Goal: Use online tool/utility: Utilize a website feature to perform a specific function

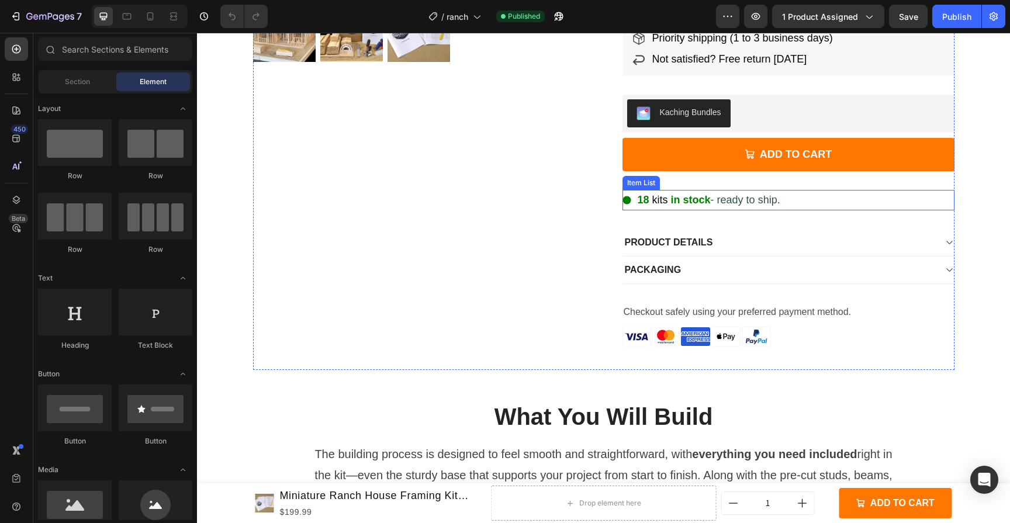
scroll to position [310, 0]
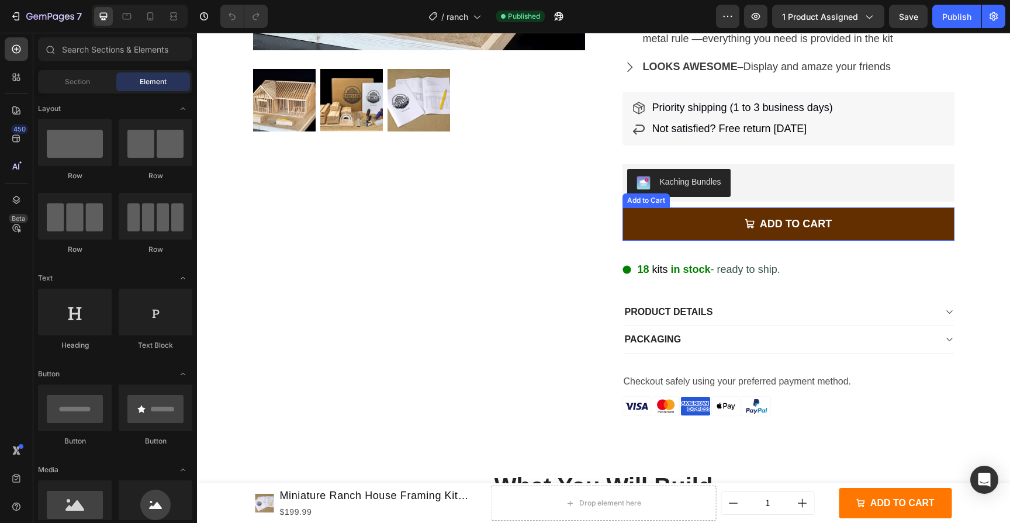
click at [675, 214] on button "ADD TO CART" at bounding box center [788, 223] width 332 height 33
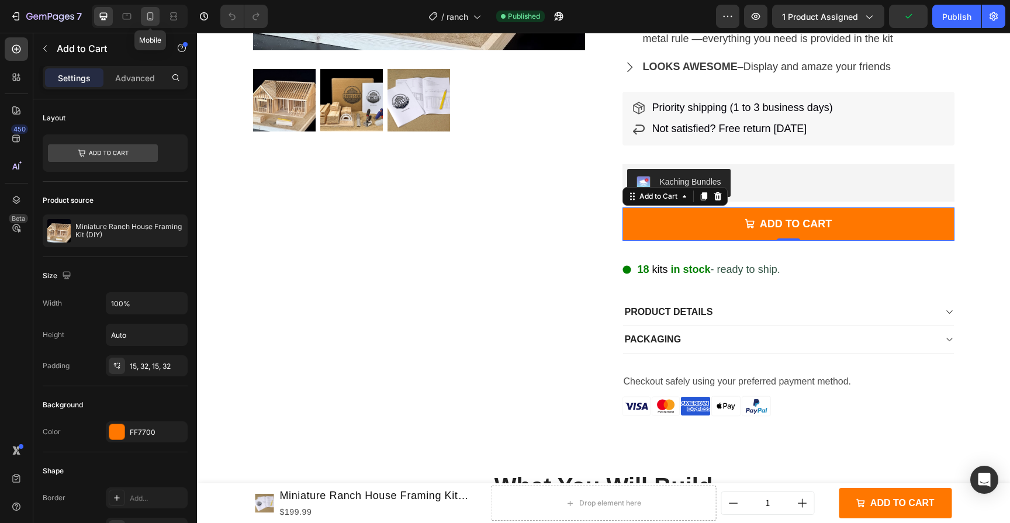
click at [144, 20] on icon at bounding box center [150, 17] width 12 height 12
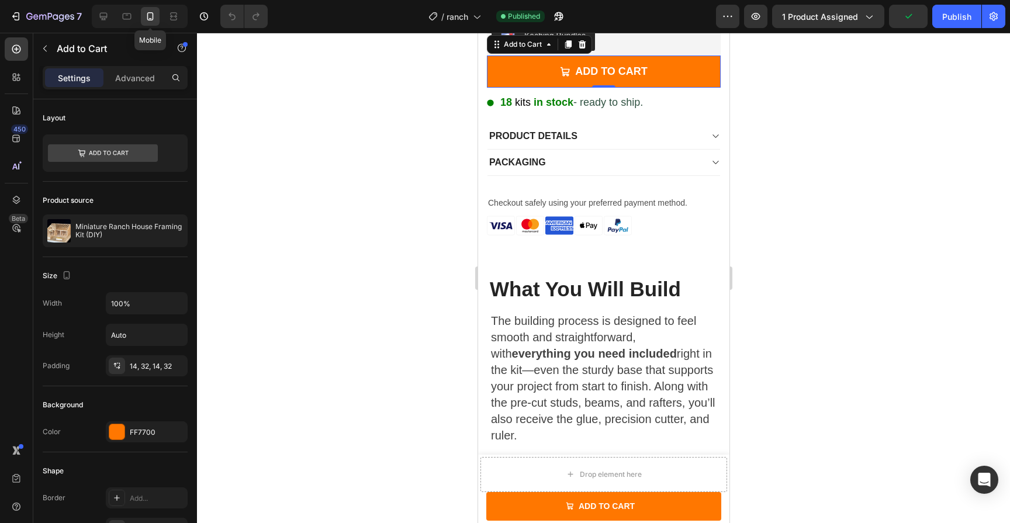
scroll to position [653, 0]
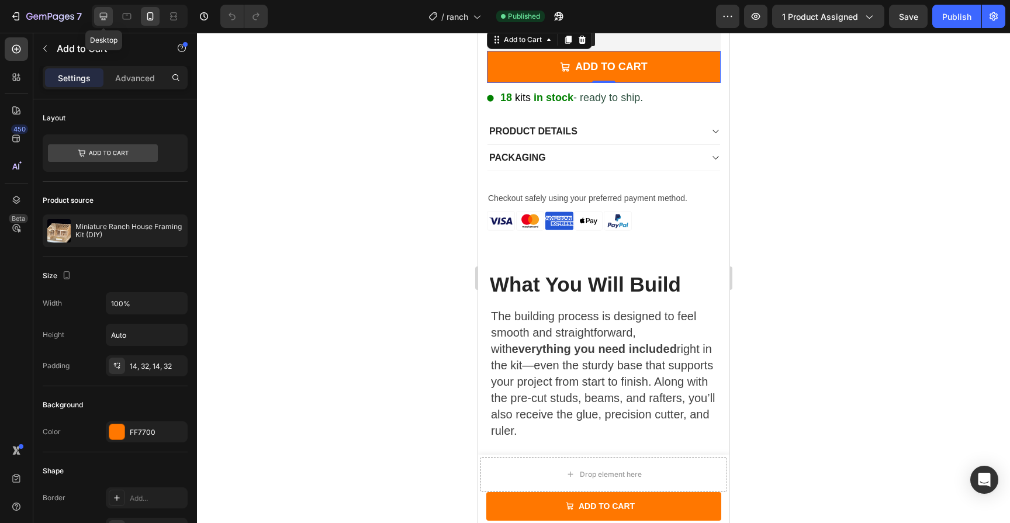
click at [103, 16] on icon at bounding box center [104, 17] width 8 height 8
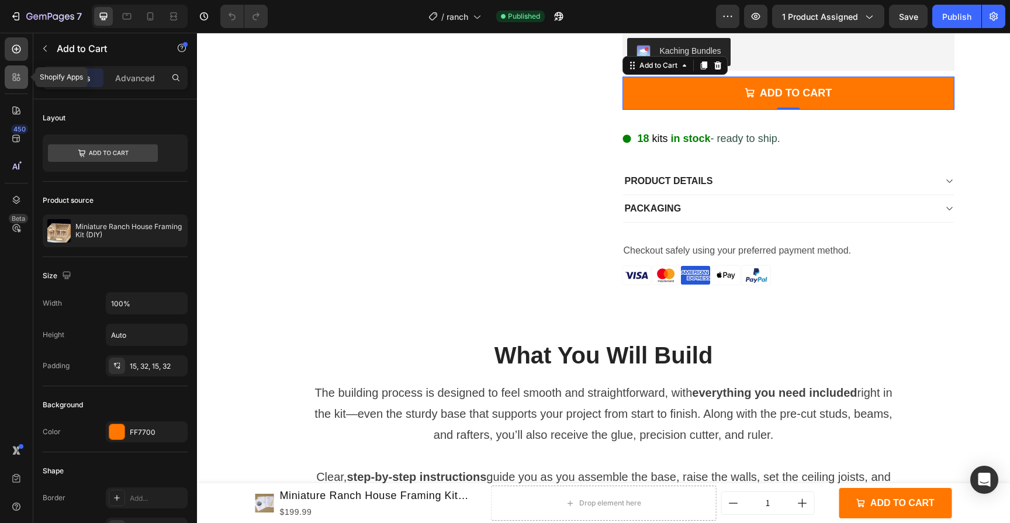
scroll to position [441, 0]
click at [46, 46] on icon "button" at bounding box center [45, 49] width 4 height 6
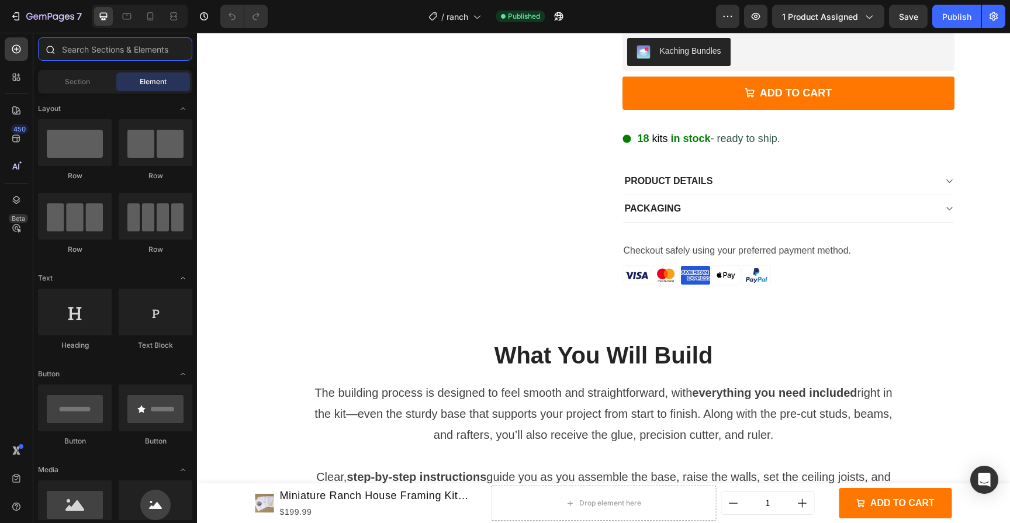
click at [94, 52] on input "text" at bounding box center [115, 48] width 154 height 23
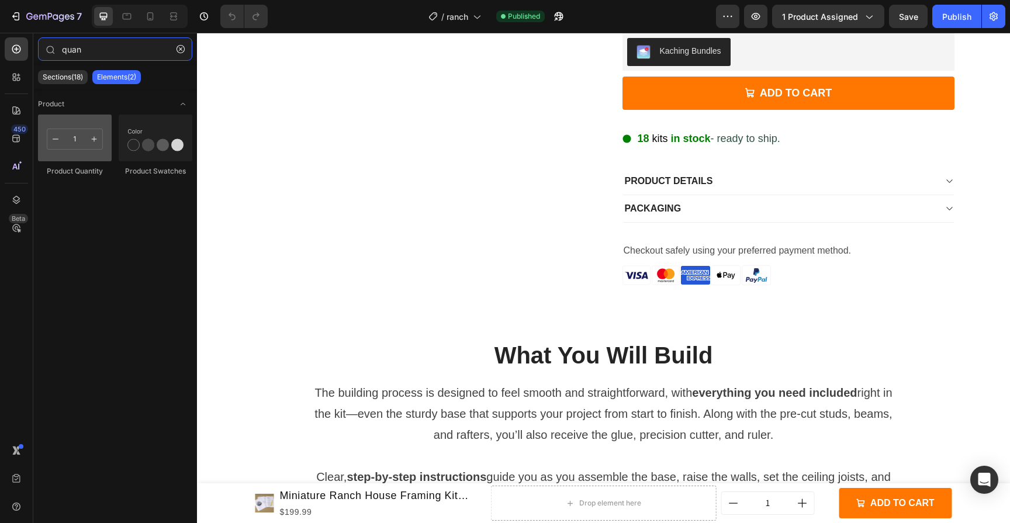
type input "quan"
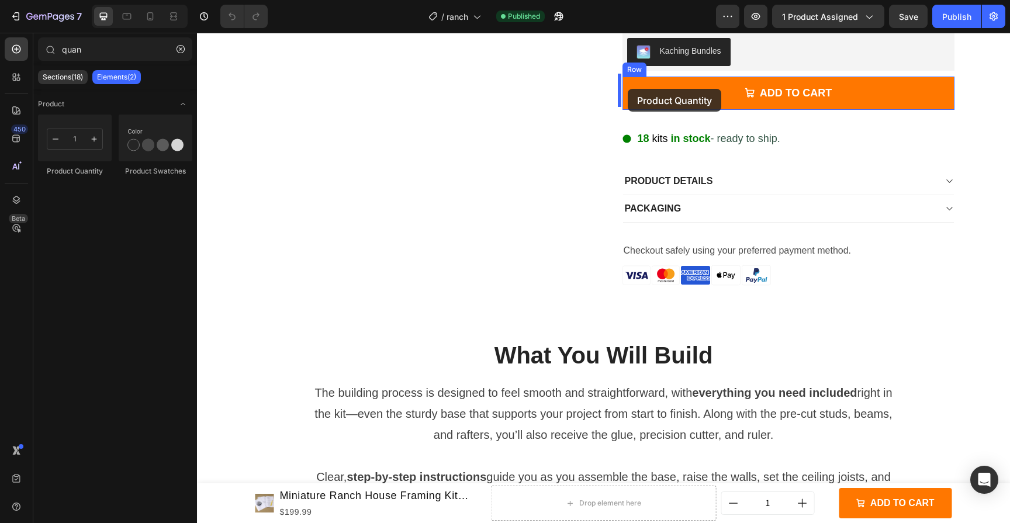
drag, startPoint x: 266, startPoint y: 189, endPoint x: 628, endPoint y: 89, distance: 375.3
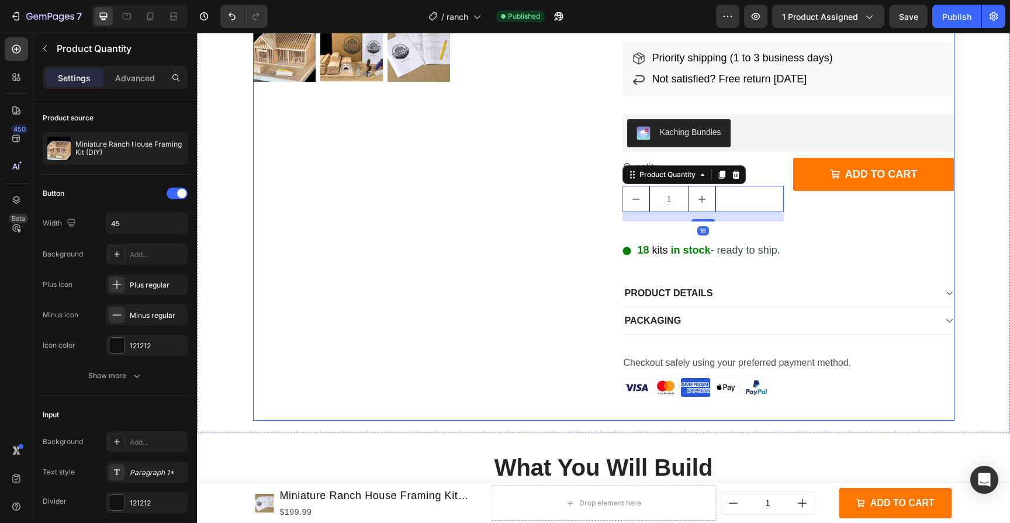
scroll to position [342, 0]
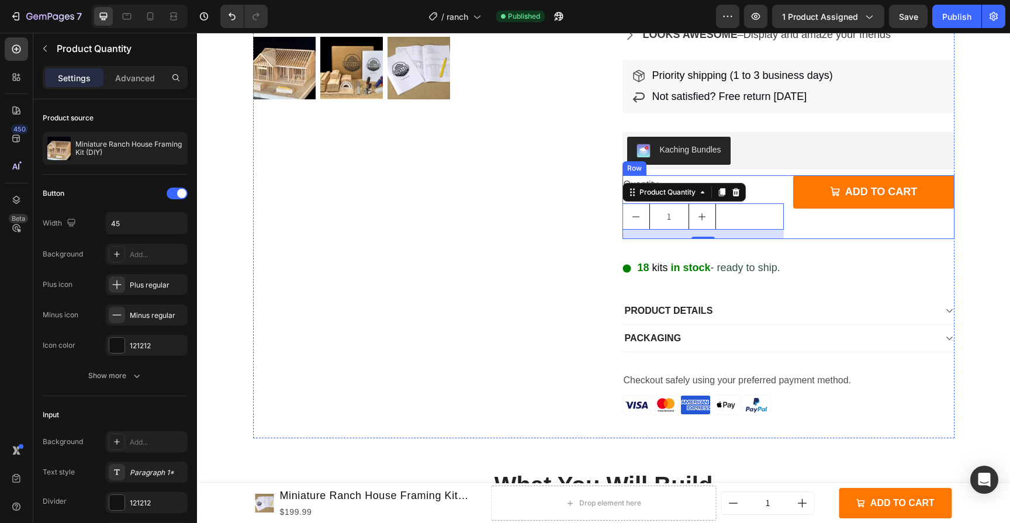
click at [784, 219] on div "Quantity Text Block 1 Product Quantity 16 ADD TO CART Add to Cart Row" at bounding box center [788, 207] width 332 height 64
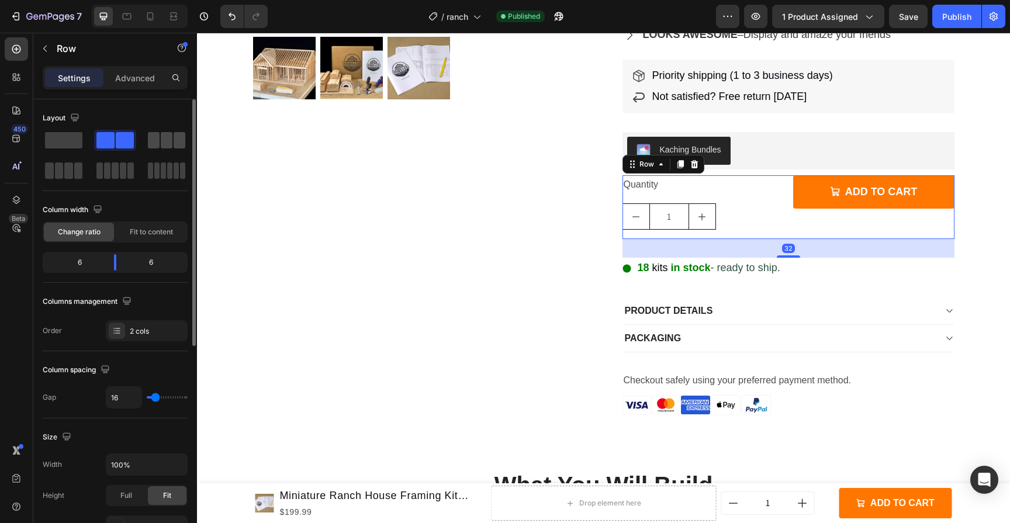
click at [163, 149] on div at bounding box center [167, 140] width 42 height 21
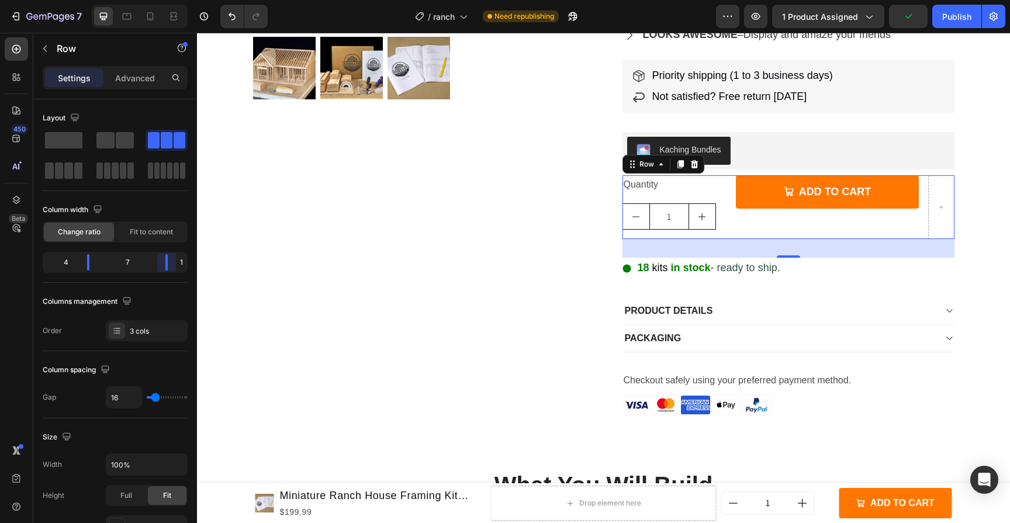
drag, startPoint x: 144, startPoint y: 262, endPoint x: 202, endPoint y: 262, distance: 57.3
click at [202, 0] on body "7 Version history / ranch Need republishing Preview 1 product assigned Publish …" at bounding box center [505, 0] width 1010 height 0
click at [633, 183] on div "Quantity" at bounding box center [674, 184] width 105 height 19
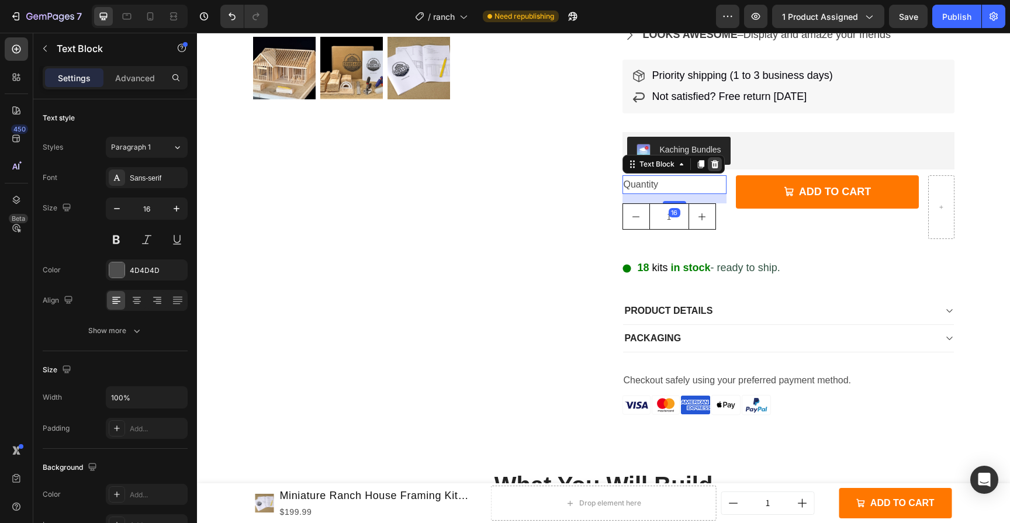
click at [711, 162] on icon at bounding box center [714, 164] width 9 height 9
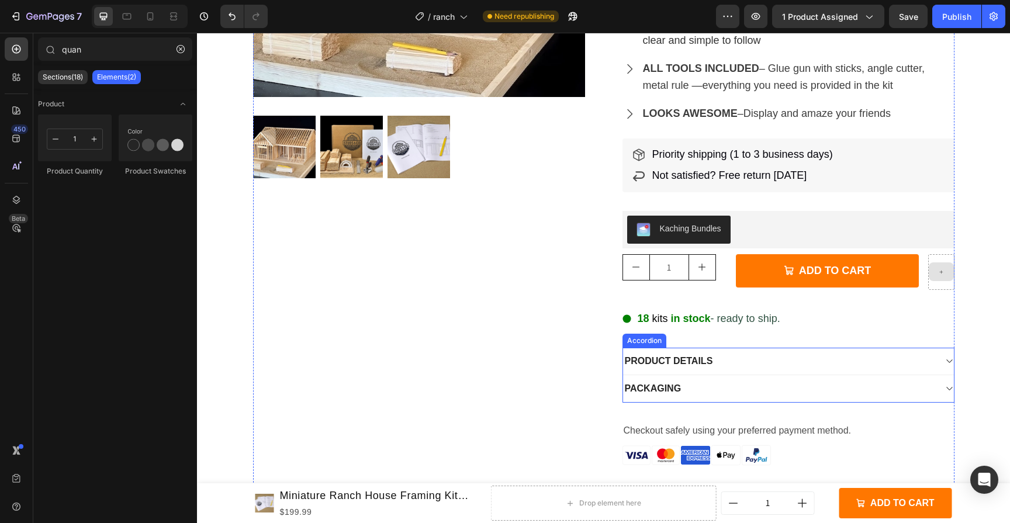
scroll to position [260, 0]
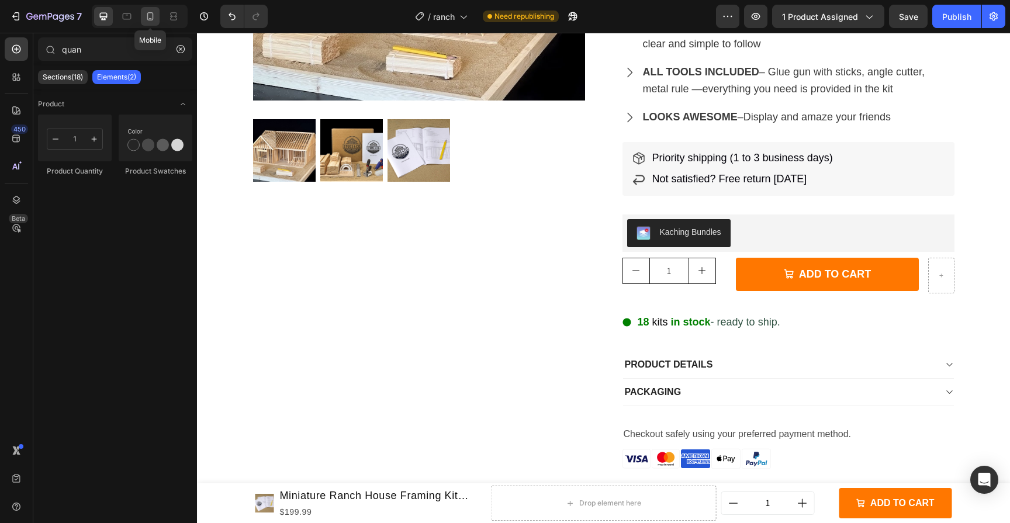
click at [150, 21] on icon at bounding box center [150, 17] width 12 height 12
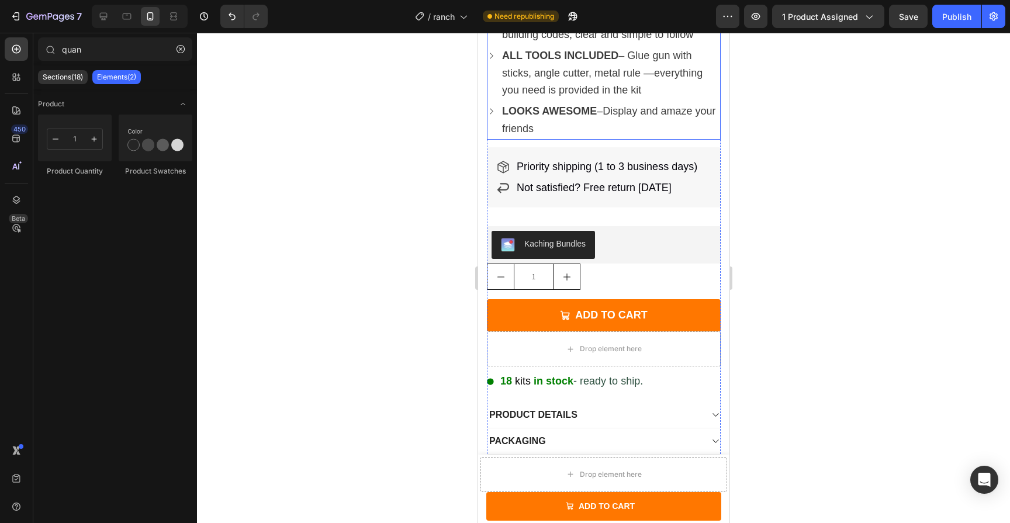
scroll to position [446, 0]
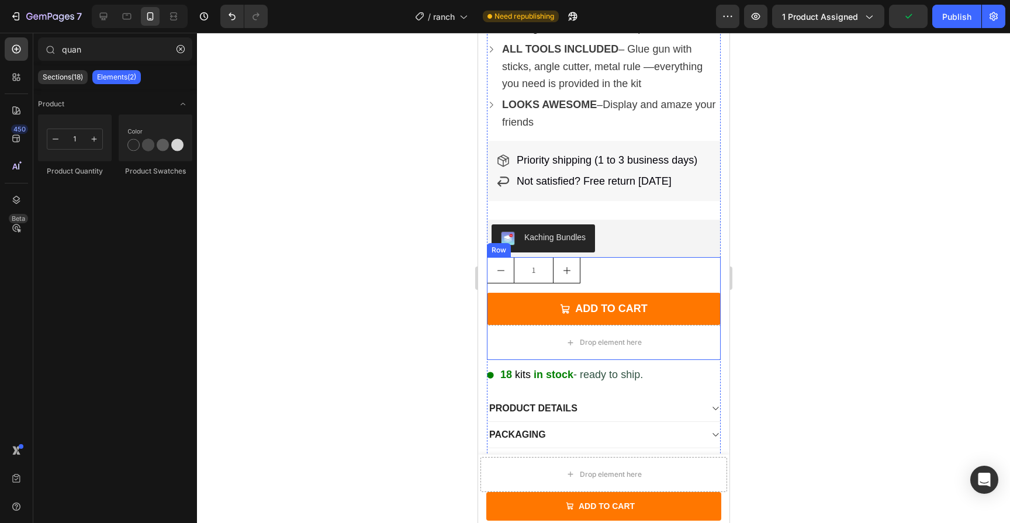
click at [622, 293] on div "1 Product Quantity" at bounding box center [603, 275] width 234 height 36
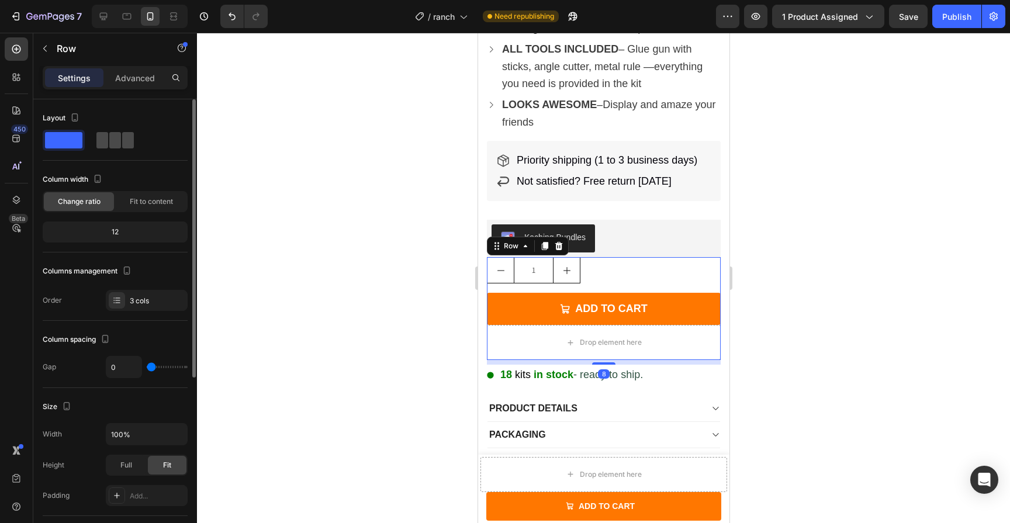
click at [120, 145] on span at bounding box center [115, 140] width 12 height 16
type input "16"
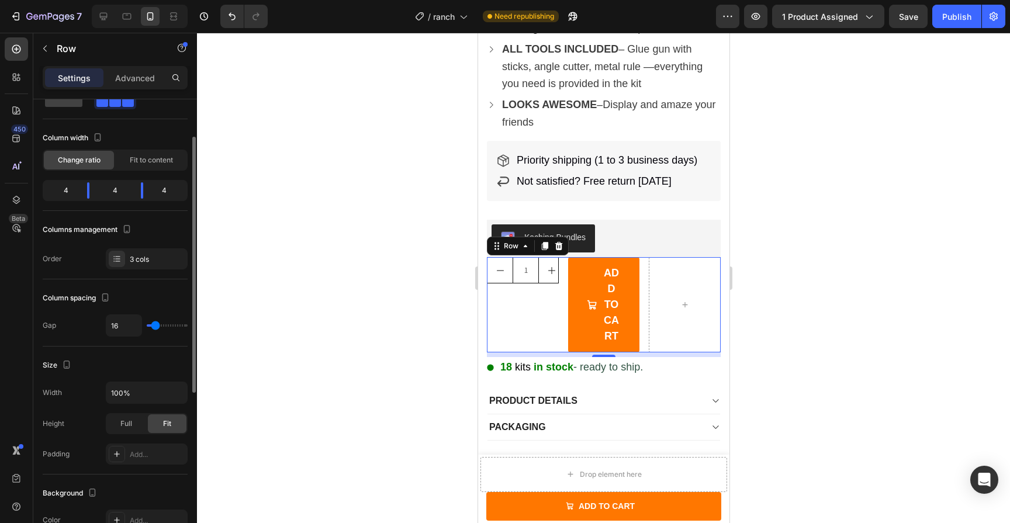
scroll to position [54, 0]
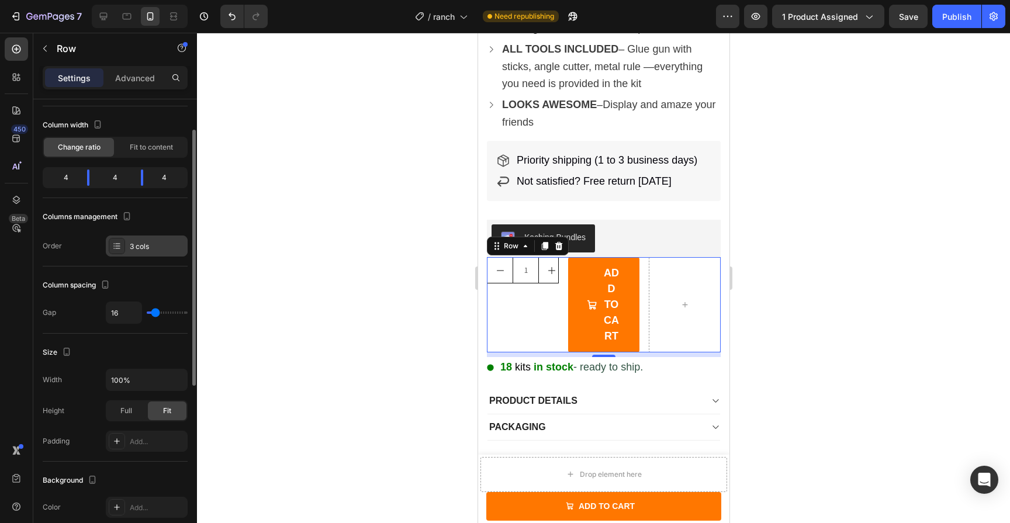
click at [152, 247] on div "3 cols" at bounding box center [157, 246] width 55 height 11
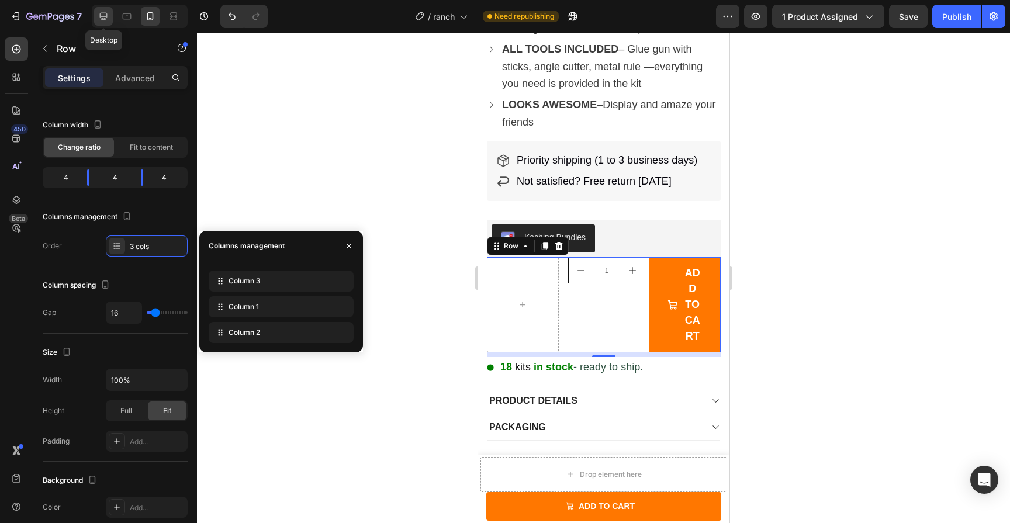
click at [102, 15] on icon at bounding box center [104, 17] width 12 height 12
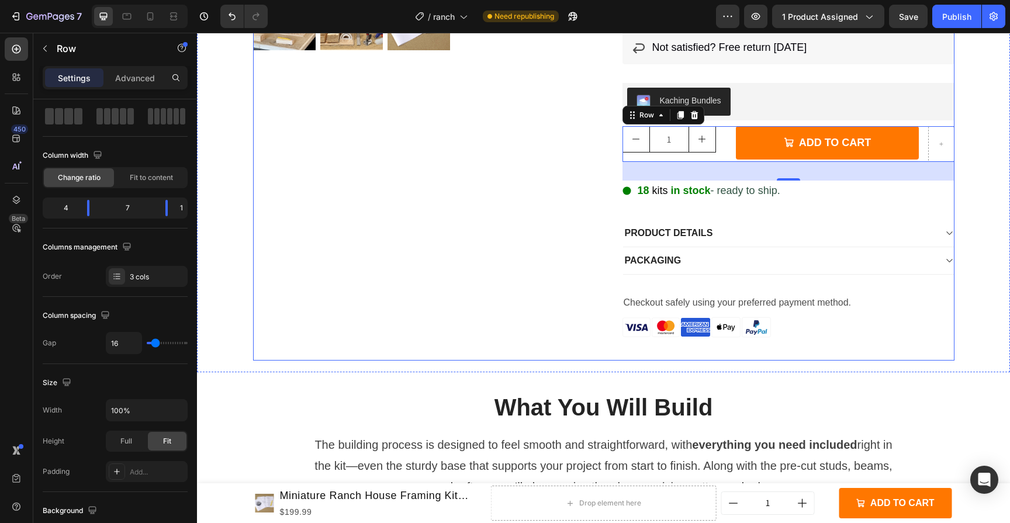
scroll to position [389, 0]
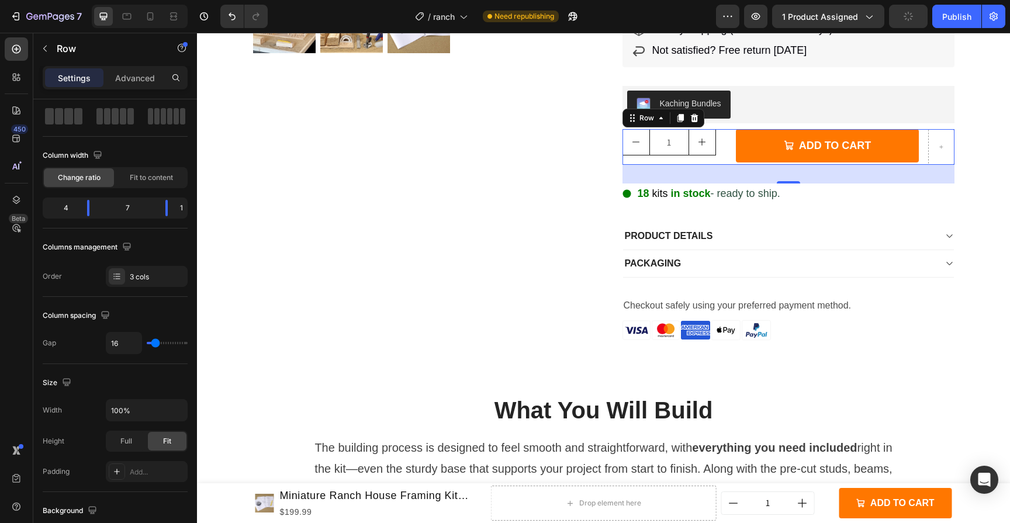
click at [723, 146] on div "1 Product Quantity ADD TO CART Add to Cart Row 8" at bounding box center [788, 147] width 332 height 36
click at [163, 280] on div "3 cols" at bounding box center [157, 277] width 55 height 11
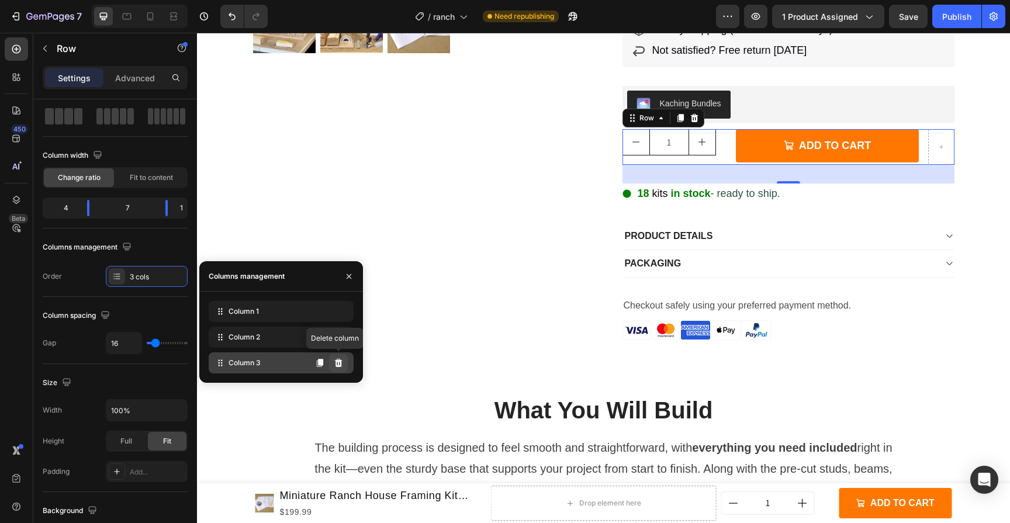
click at [343, 365] on button at bounding box center [338, 363] width 19 height 19
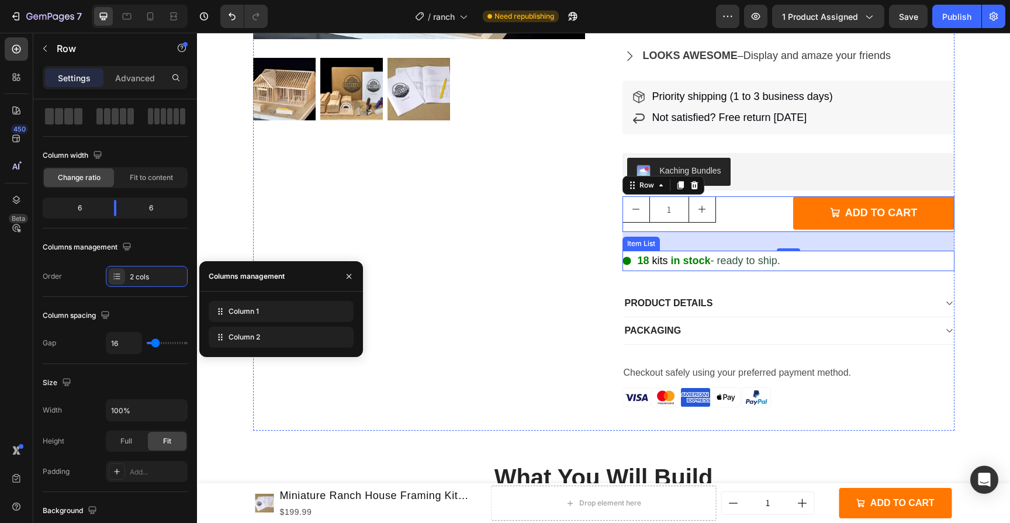
scroll to position [318, 0]
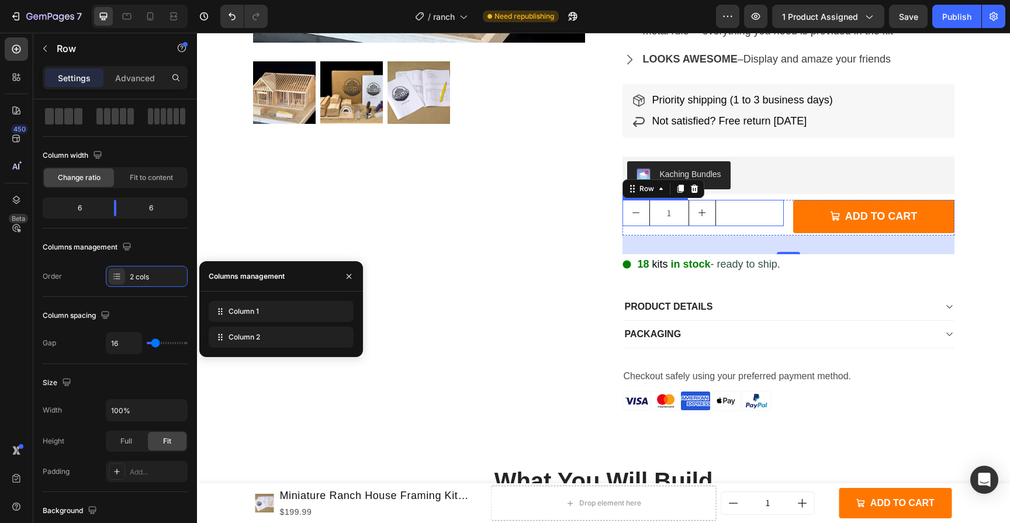
click at [758, 214] on div "1" at bounding box center [702, 213] width 161 height 26
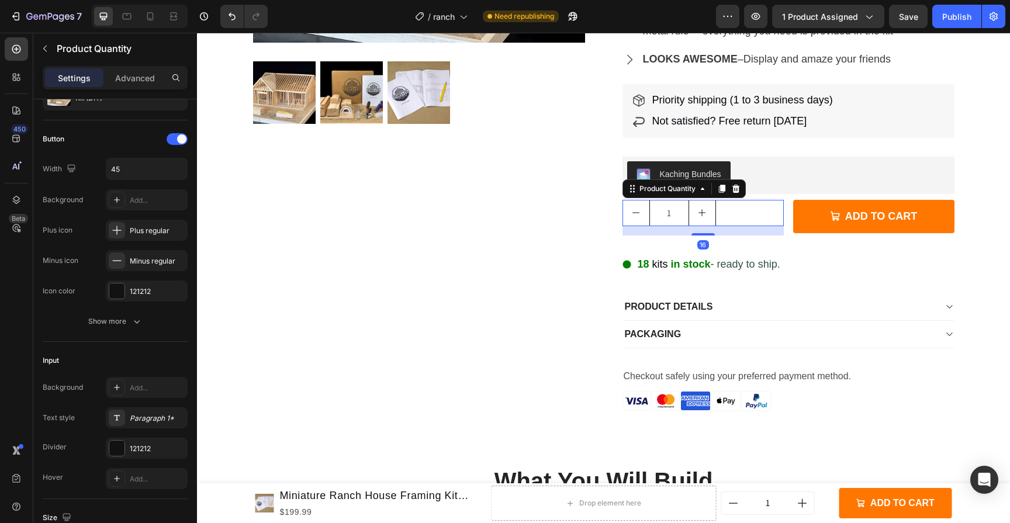
scroll to position [0, 0]
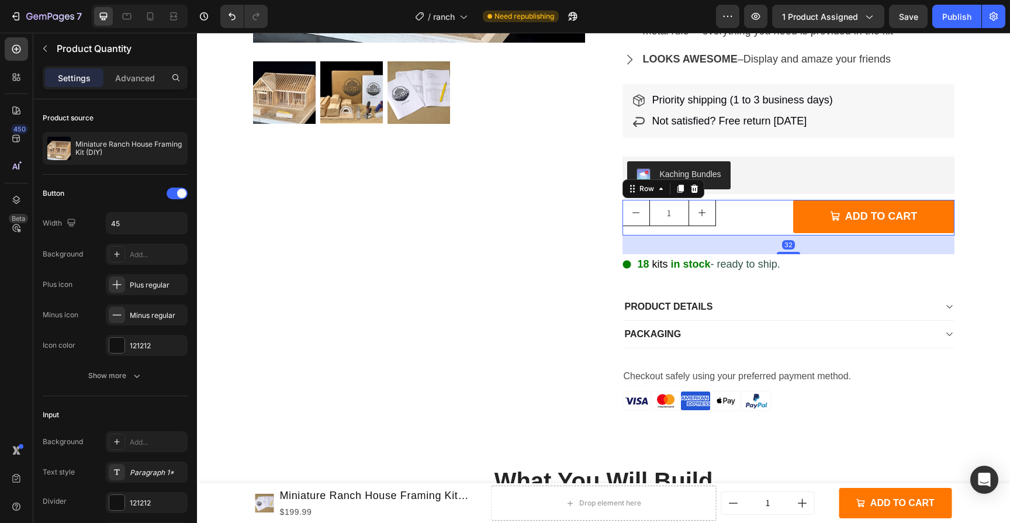
click at [781, 226] on div "1 Product Quantity ADD TO CART Add to Cart Row 32" at bounding box center [788, 218] width 332 height 36
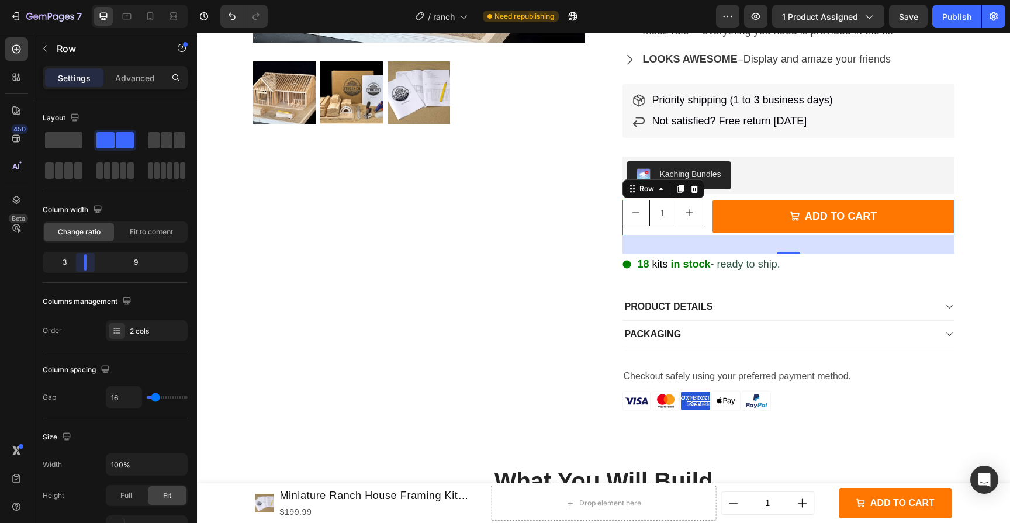
drag, startPoint x: 112, startPoint y: 269, endPoint x: 78, endPoint y: 269, distance: 34.5
click at [78, 0] on body "7 Version history / ranch Need republishing Preview 1 product assigned Save Pub…" at bounding box center [505, 0] width 1010 height 0
click at [148, 17] on icon at bounding box center [150, 16] width 6 height 8
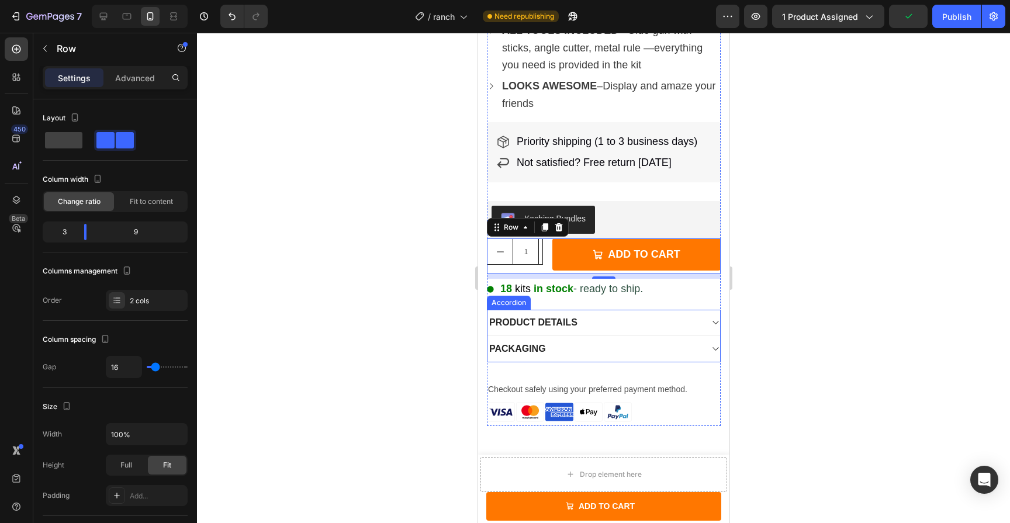
scroll to position [497, 0]
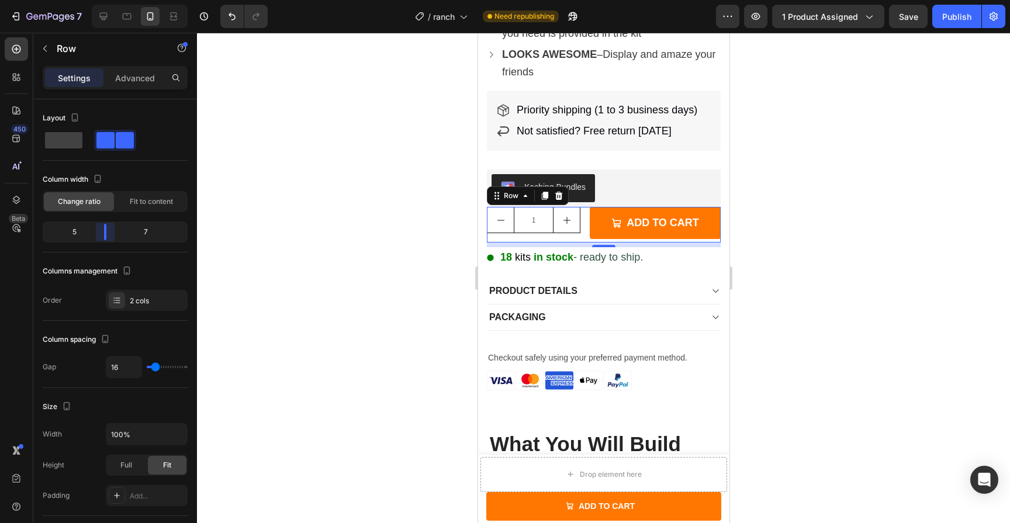
drag, startPoint x: 83, startPoint y: 234, endPoint x: 102, endPoint y: 236, distance: 19.4
click at [102, 0] on body "7 Version history / ranch Need republishing Preview 1 product assigned Save Pub…" at bounding box center [505, 0] width 1010 height 0
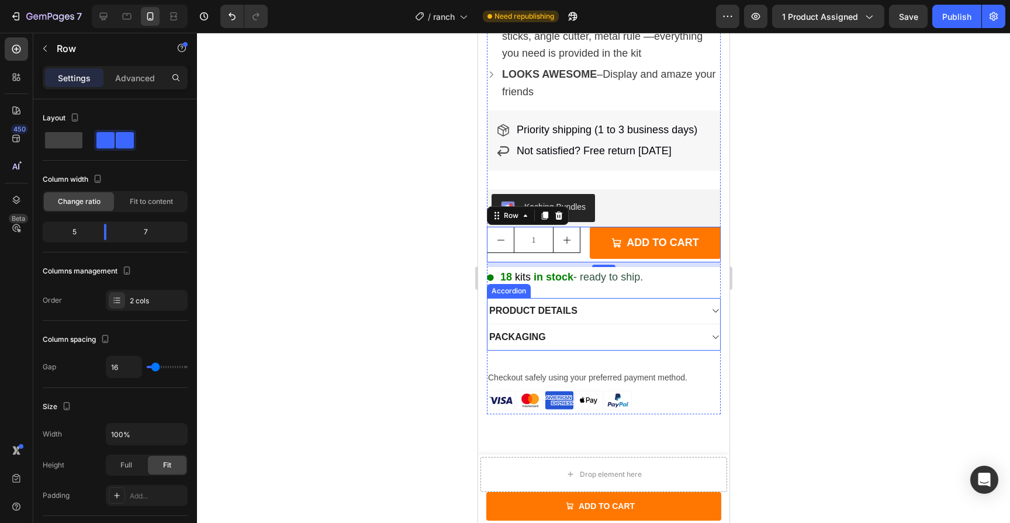
scroll to position [473, 0]
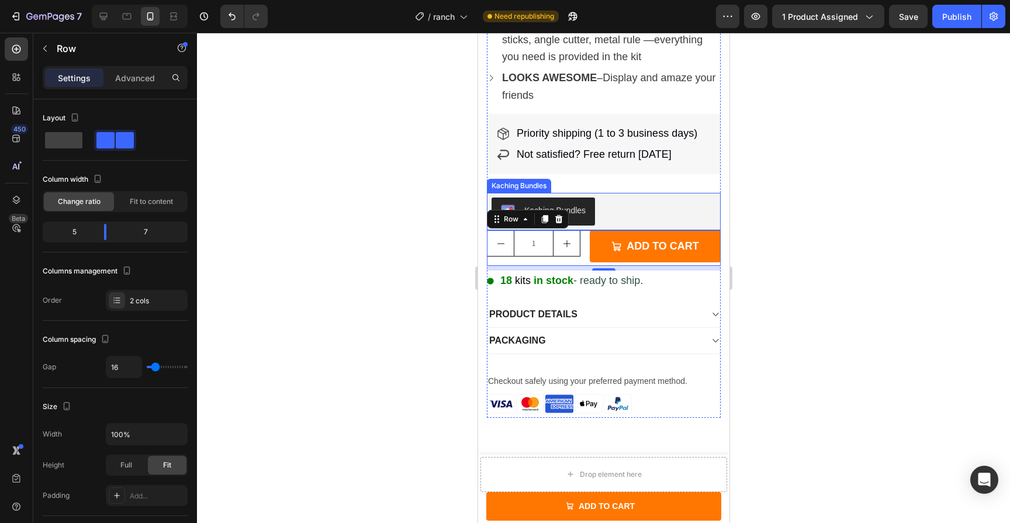
click at [881, 223] on div at bounding box center [603, 278] width 813 height 490
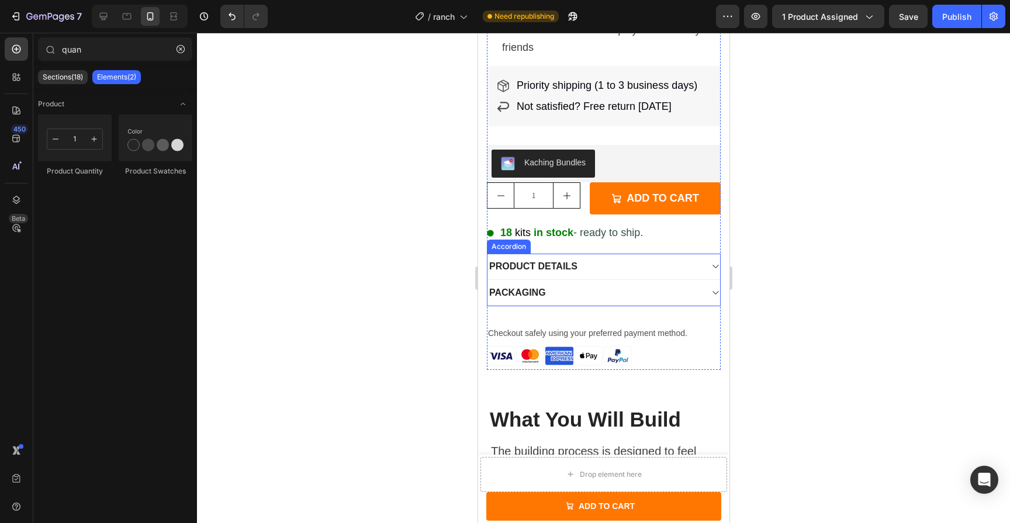
scroll to position [515, 0]
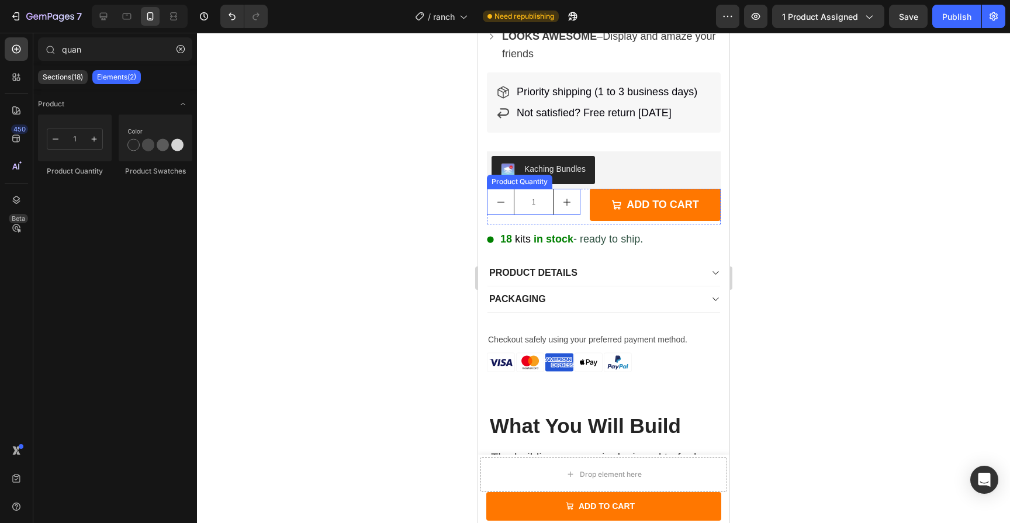
click at [543, 214] on input "1" at bounding box center [533, 201] width 40 height 25
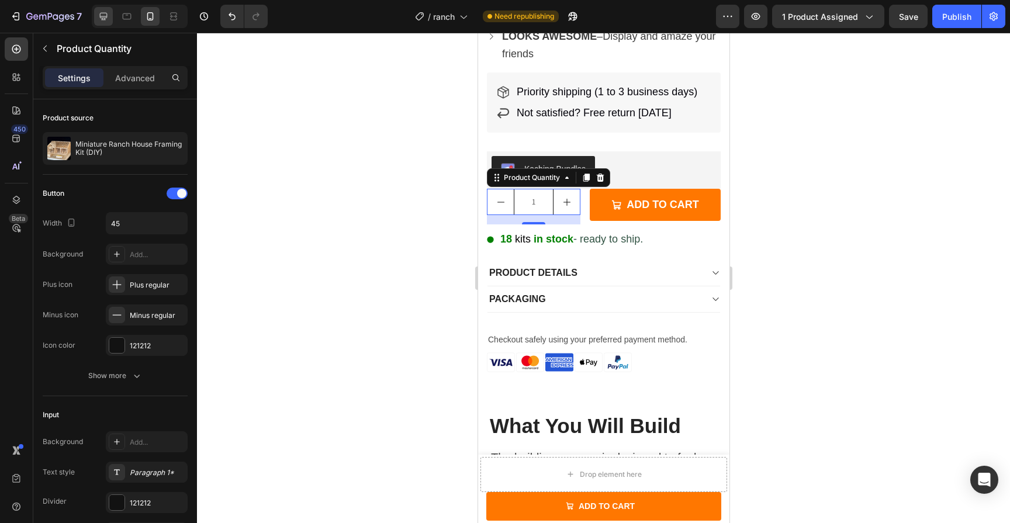
click at [108, 17] on icon at bounding box center [104, 17] width 12 height 12
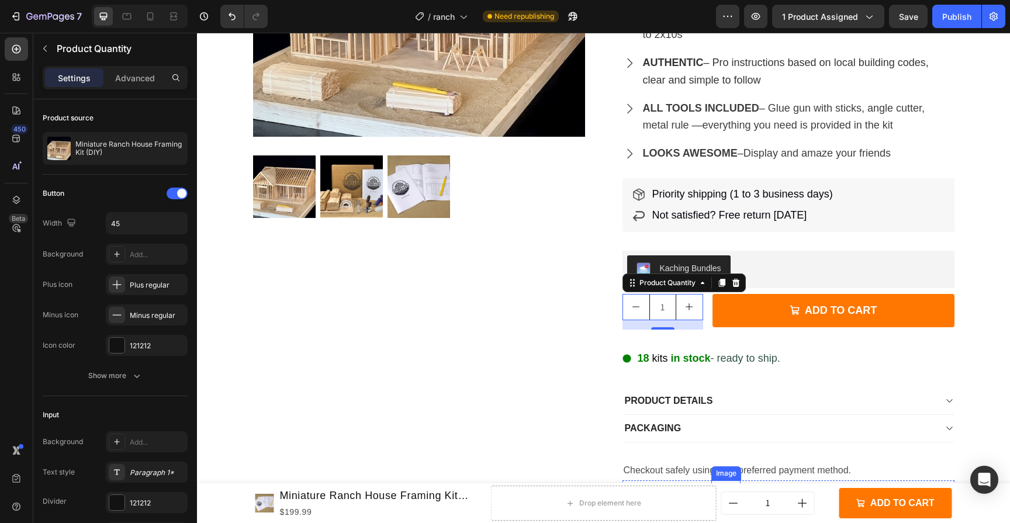
scroll to position [234, 0]
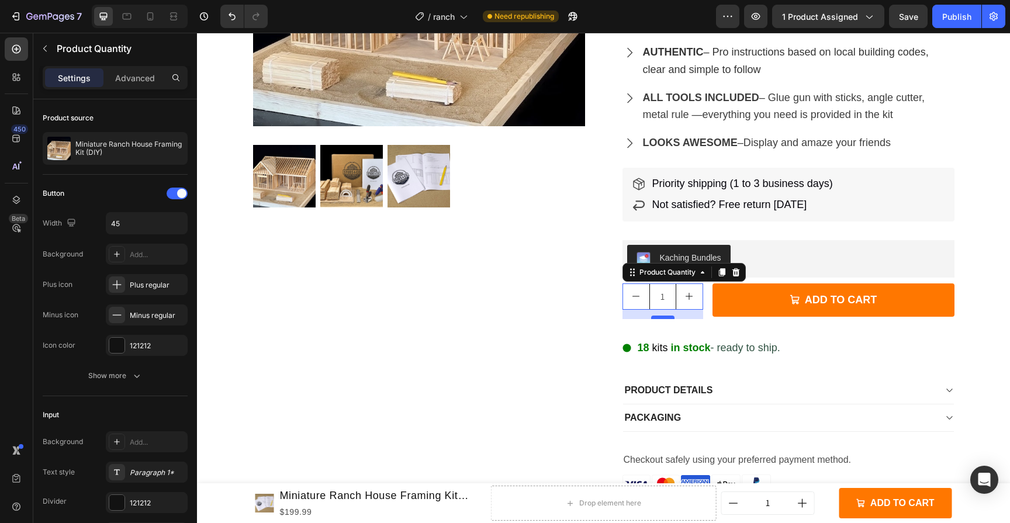
drag, startPoint x: 661, startPoint y: 314, endPoint x: 661, endPoint y: 330, distance: 15.2
click at [661, 319] on div at bounding box center [662, 318] width 23 height 4
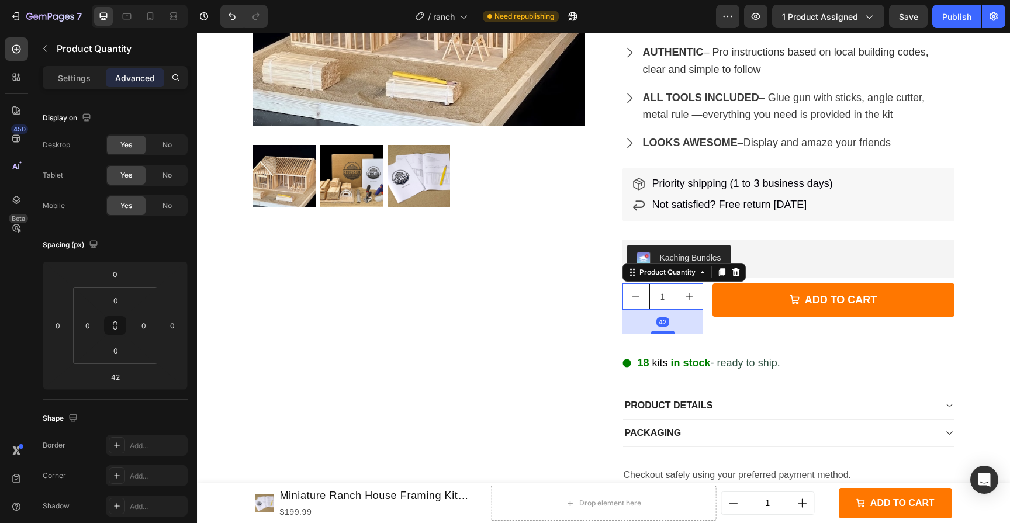
drag, startPoint x: 661, startPoint y: 330, endPoint x: 660, endPoint y: 349, distance: 19.9
click at [660, 334] on div at bounding box center [662, 333] width 23 height 4
type input "76"
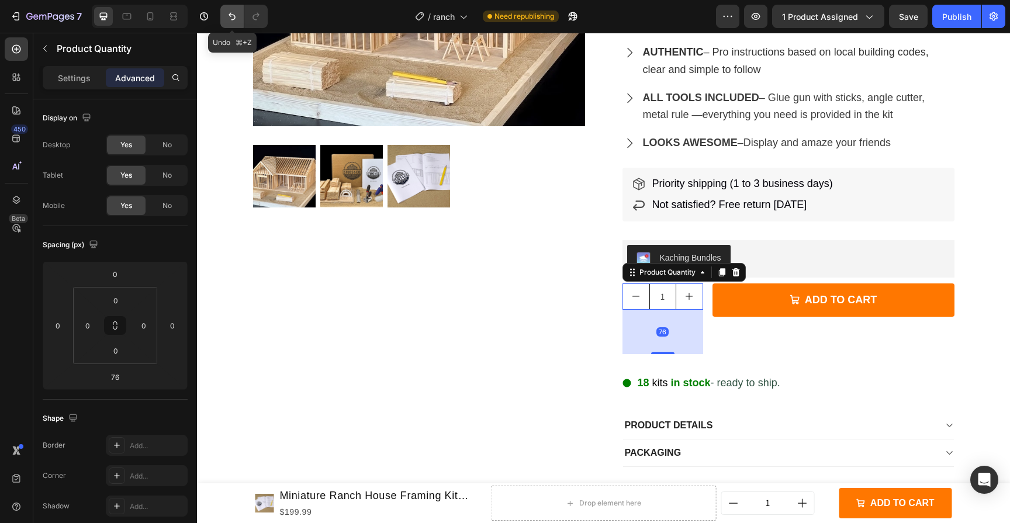
click at [233, 21] on icon "Undo/Redo" at bounding box center [232, 17] width 12 height 12
click at [235, 20] on icon "Undo/Redo" at bounding box center [232, 17] width 12 height 12
click at [406, 288] on div "Product Images" at bounding box center [419, 211] width 332 height 684
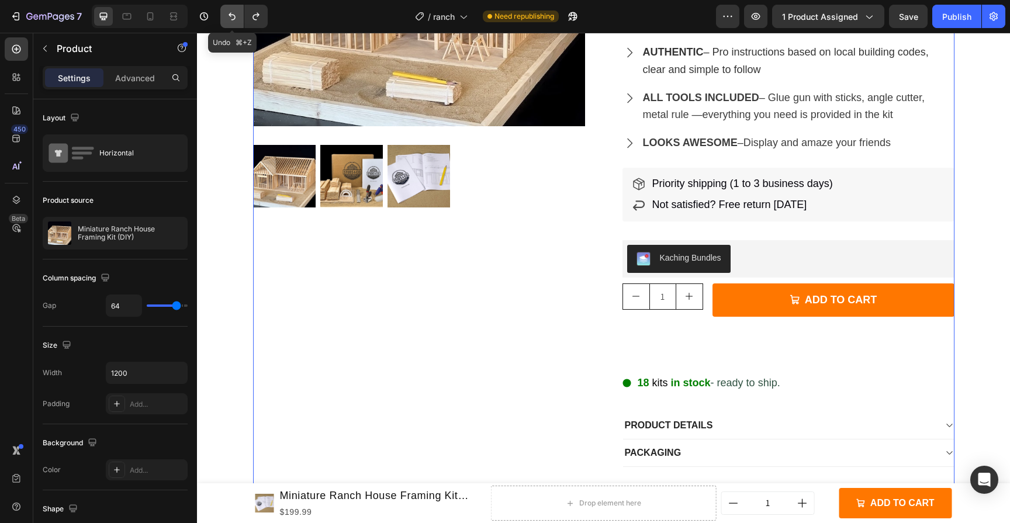
click at [226, 15] on icon "Undo/Redo" at bounding box center [232, 17] width 12 height 12
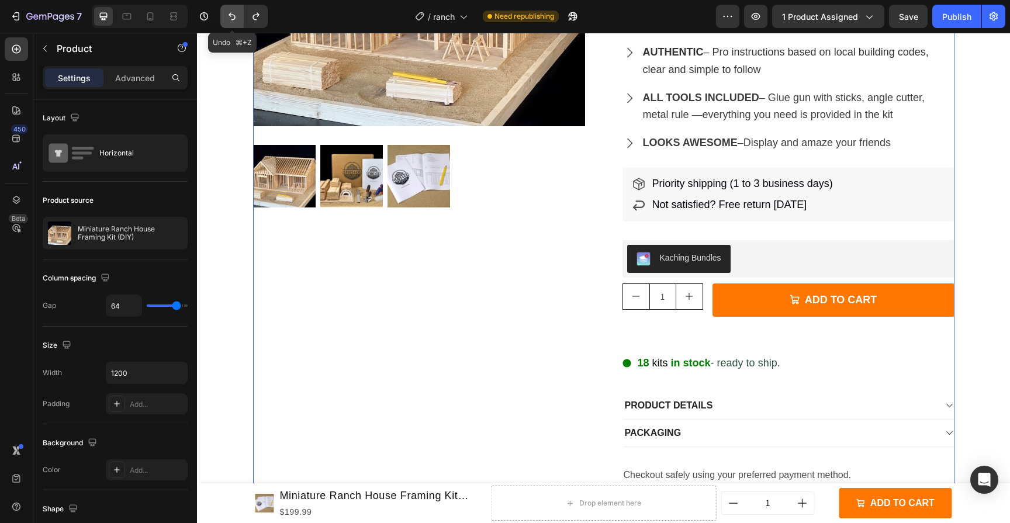
click at [226, 15] on icon "Undo/Redo" at bounding box center [232, 17] width 12 height 12
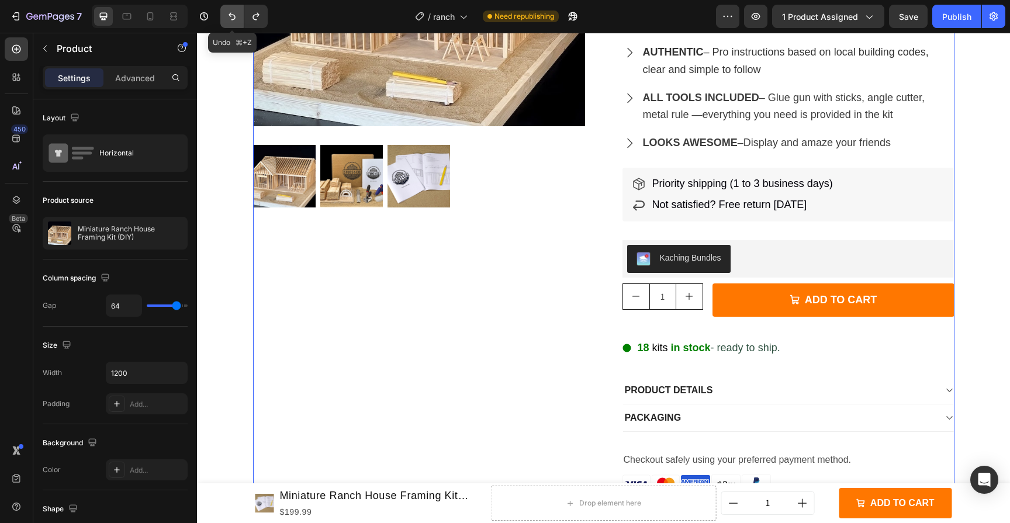
click at [226, 15] on icon "Undo/Redo" at bounding box center [232, 17] width 12 height 12
click at [694, 302] on button "increment" at bounding box center [689, 296] width 26 height 25
type input "2"
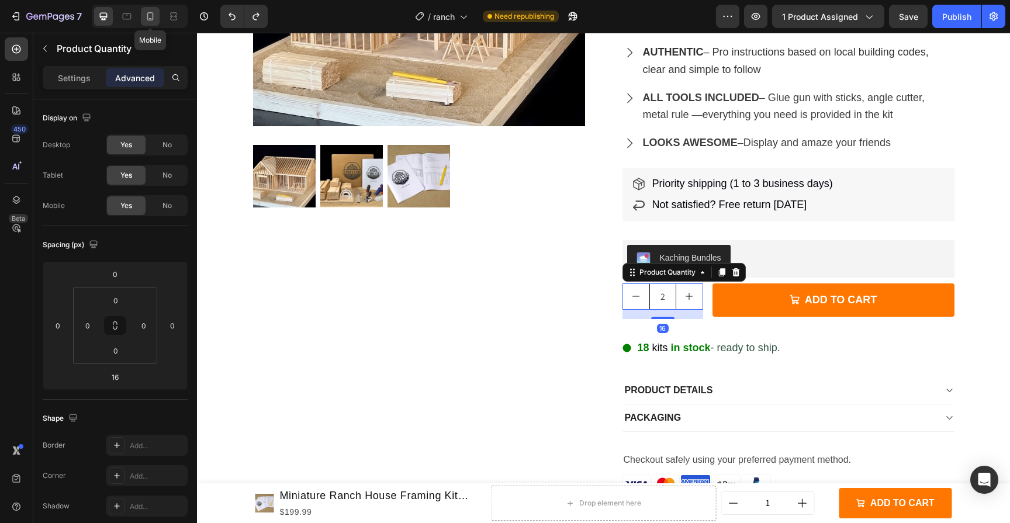
click at [148, 18] on icon at bounding box center [150, 17] width 12 height 12
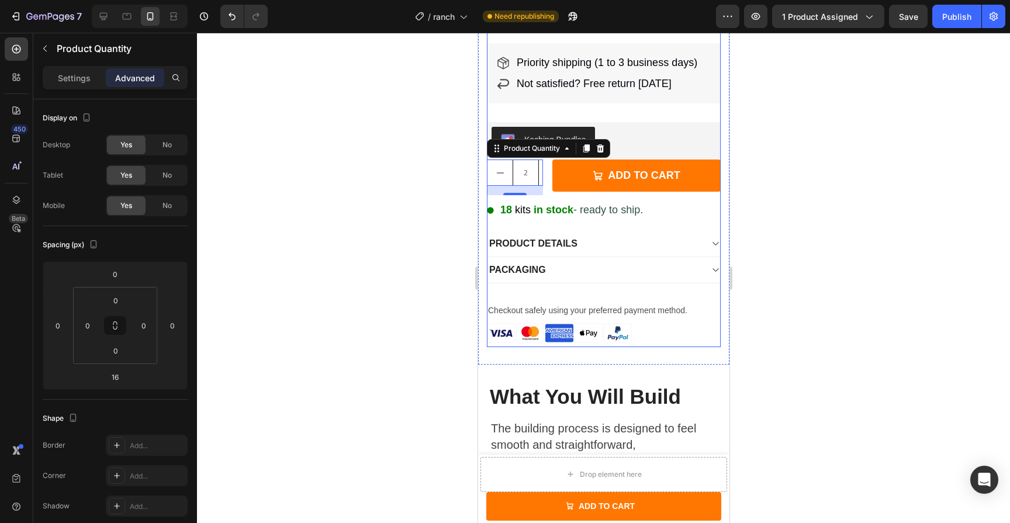
scroll to position [530, 0]
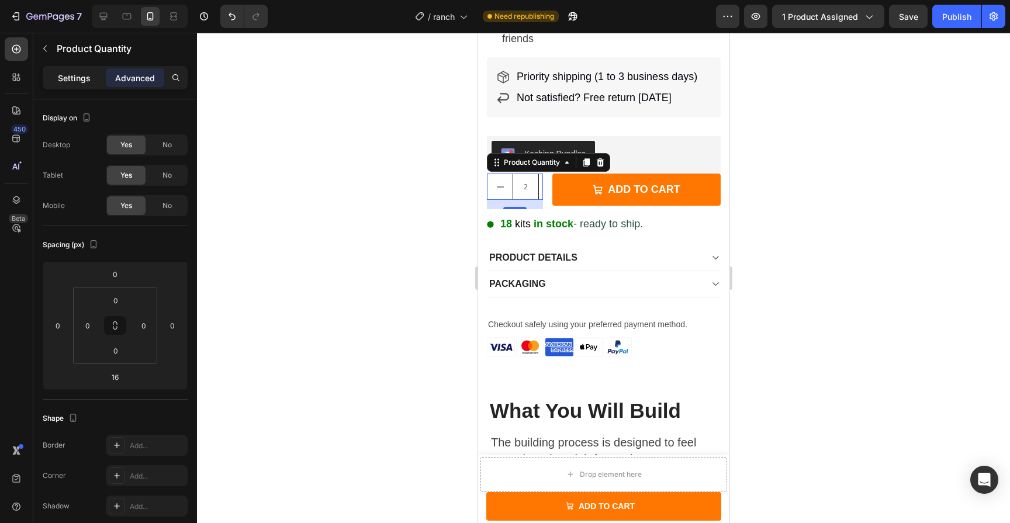
click at [68, 70] on div "Settings" at bounding box center [74, 77] width 58 height 19
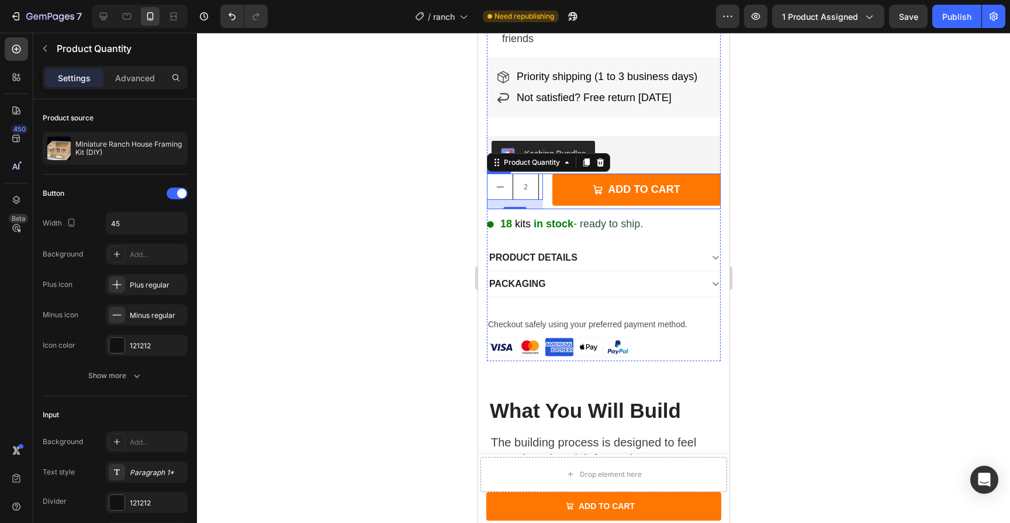
click at [546, 209] on div "2 Product Quantity 16 ADD TO CART Add to Cart Row" at bounding box center [603, 192] width 234 height 36
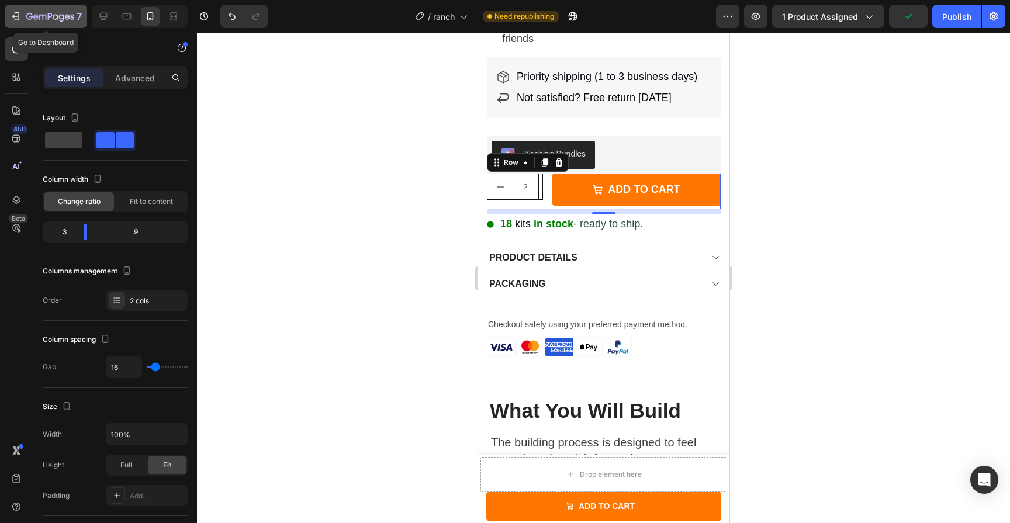
click at [8, 12] on button "7" at bounding box center [46, 16] width 82 height 23
